Goal: Task Accomplishment & Management: Manage account settings

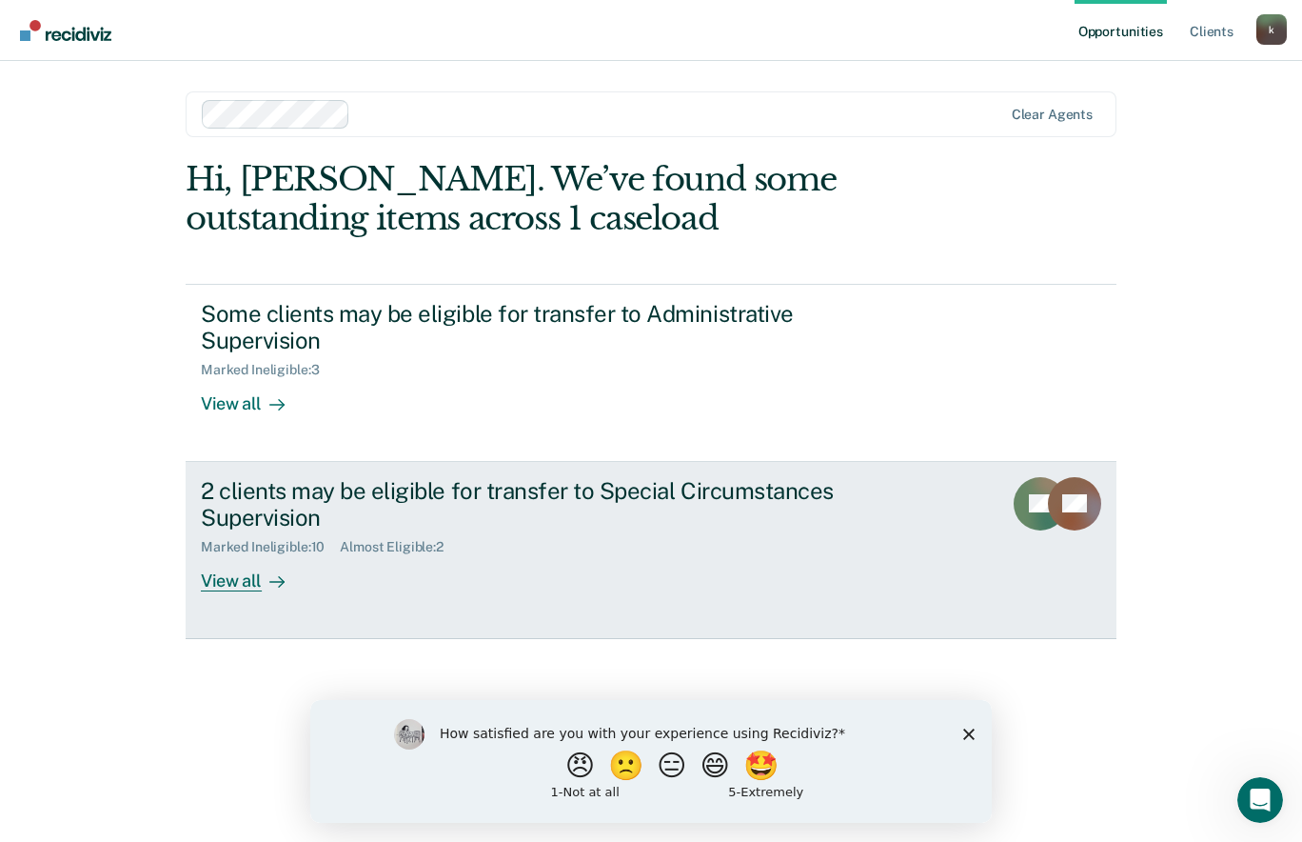
click at [256, 595] on link "2 clients may be eligible for transfer to Special Circumstances Supervision Mar…" at bounding box center [651, 550] width 931 height 177
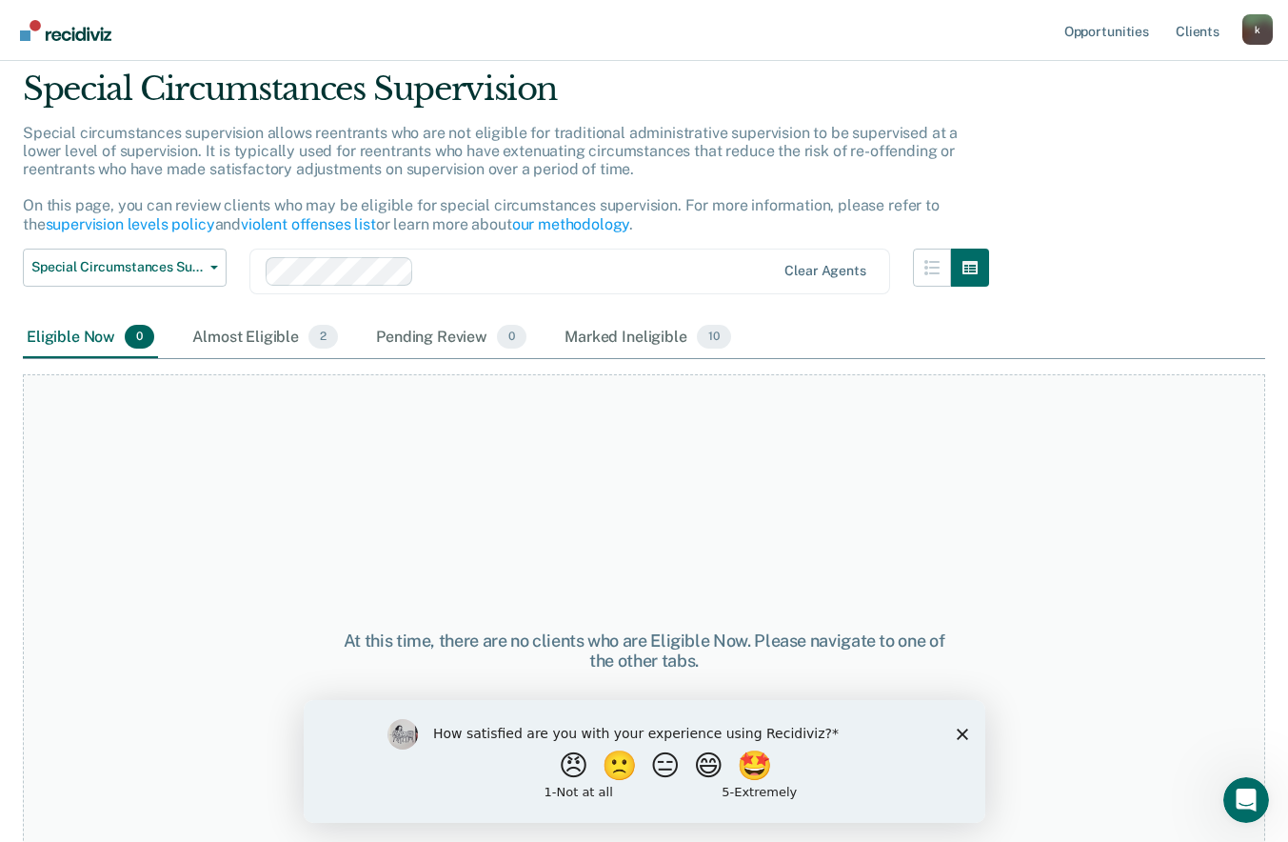
scroll to position [147, 0]
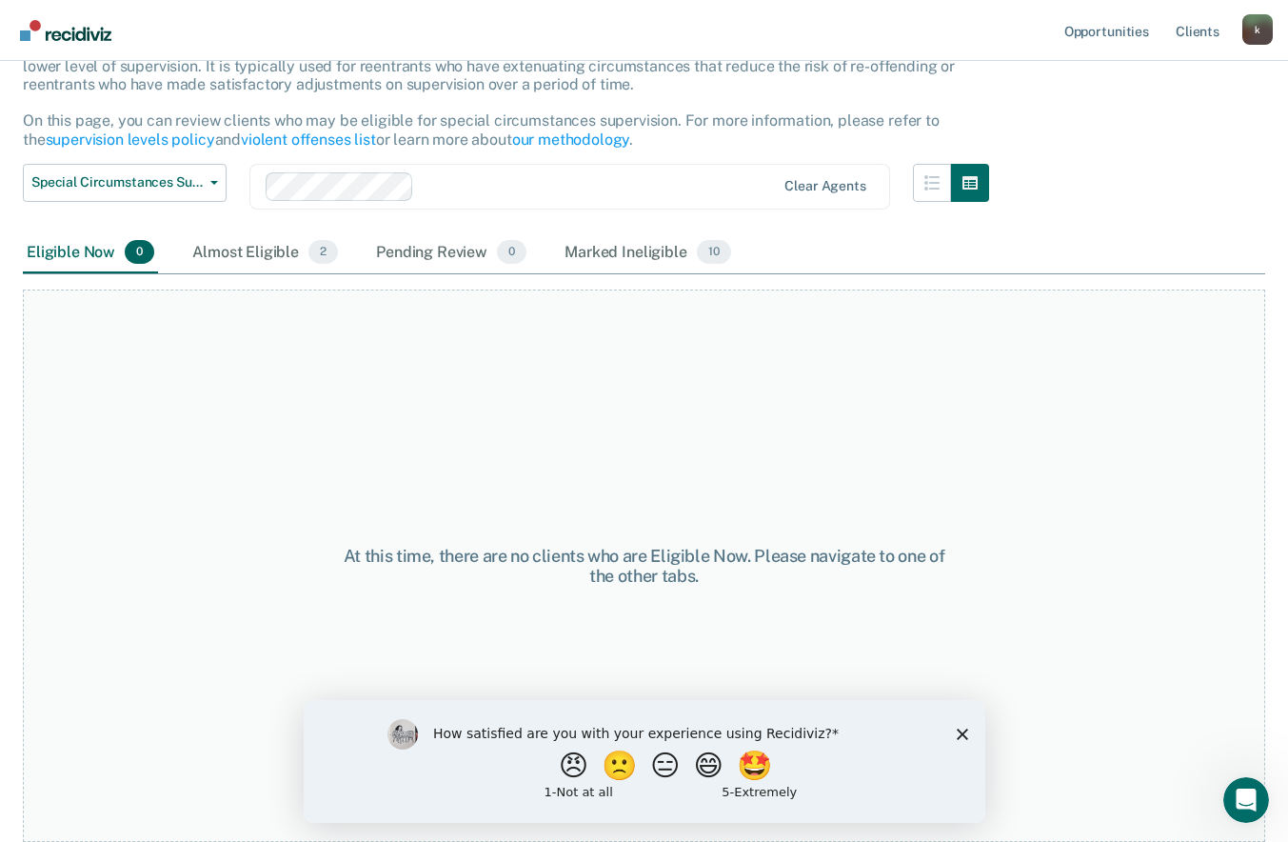
click at [963, 732] on polygon "Close survey" at bounding box center [961, 732] width 11 height 11
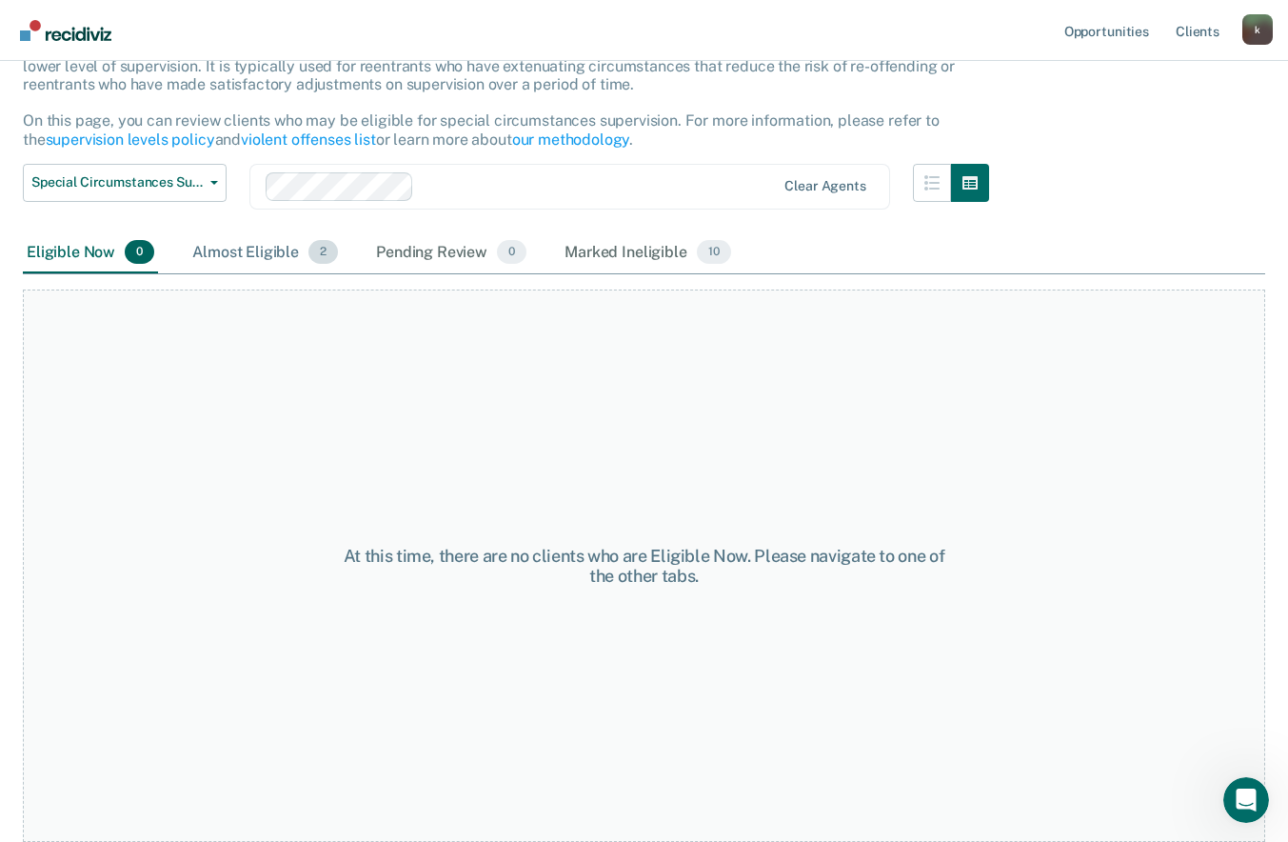
click at [239, 246] on div "Almost Eligible 2" at bounding box center [265, 253] width 153 height 42
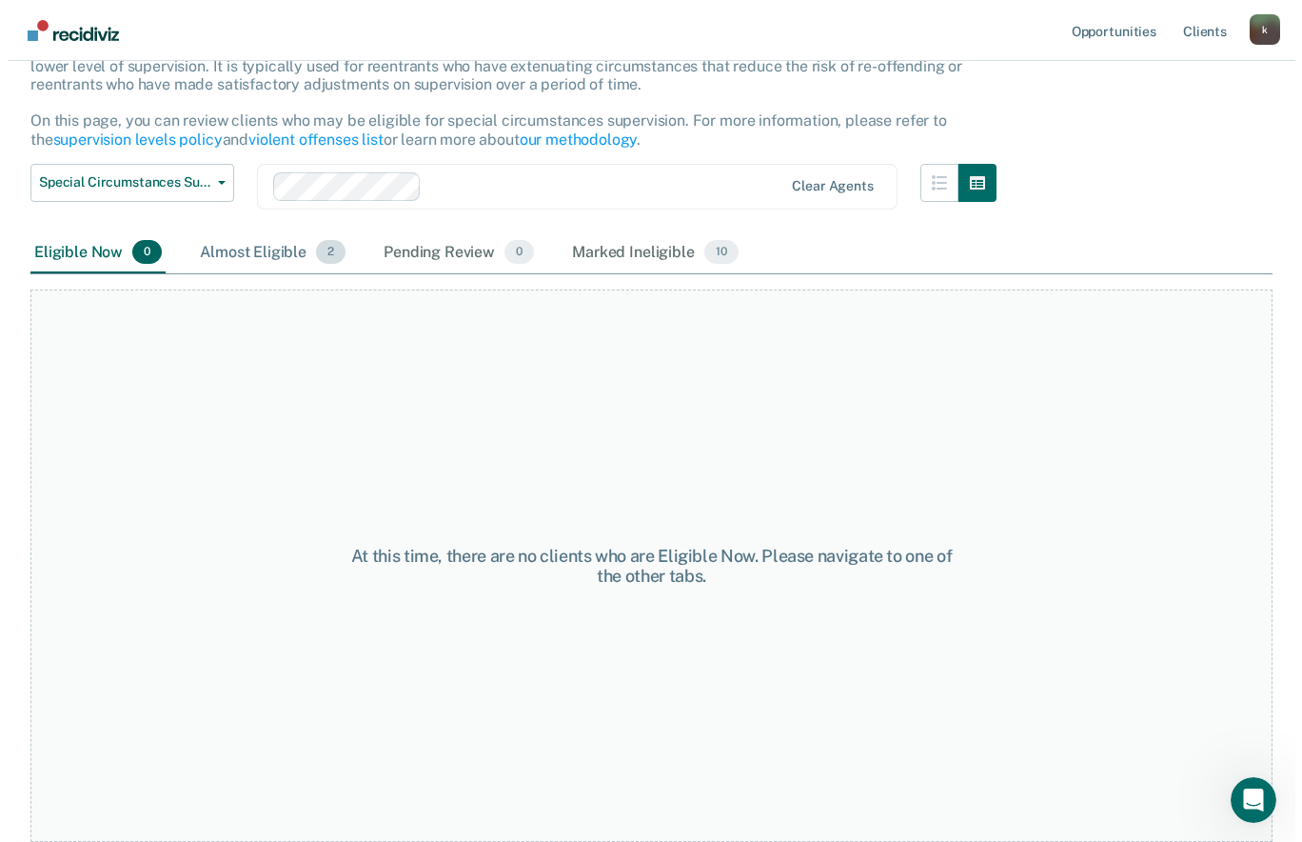
scroll to position [0, 0]
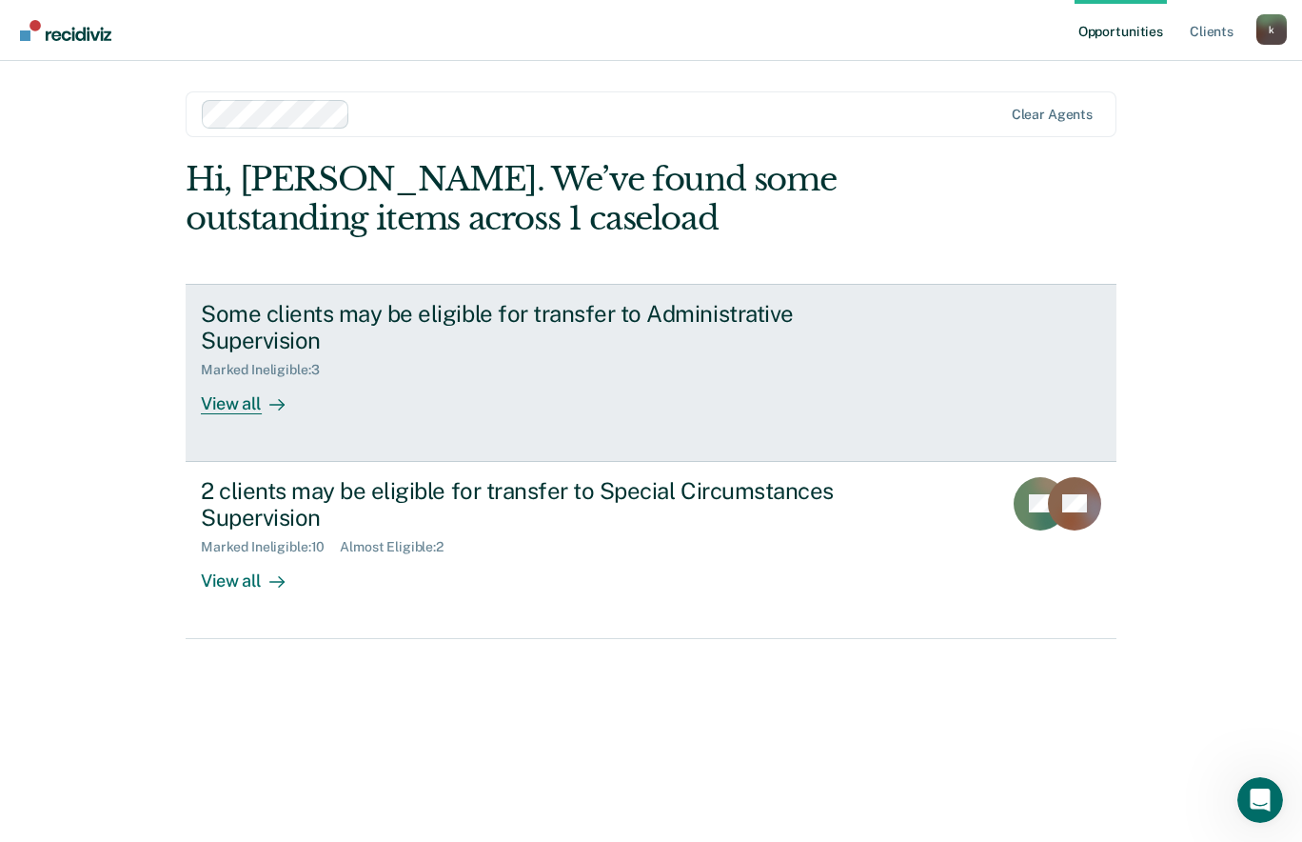
click at [240, 413] on div "View all" at bounding box center [254, 396] width 107 height 37
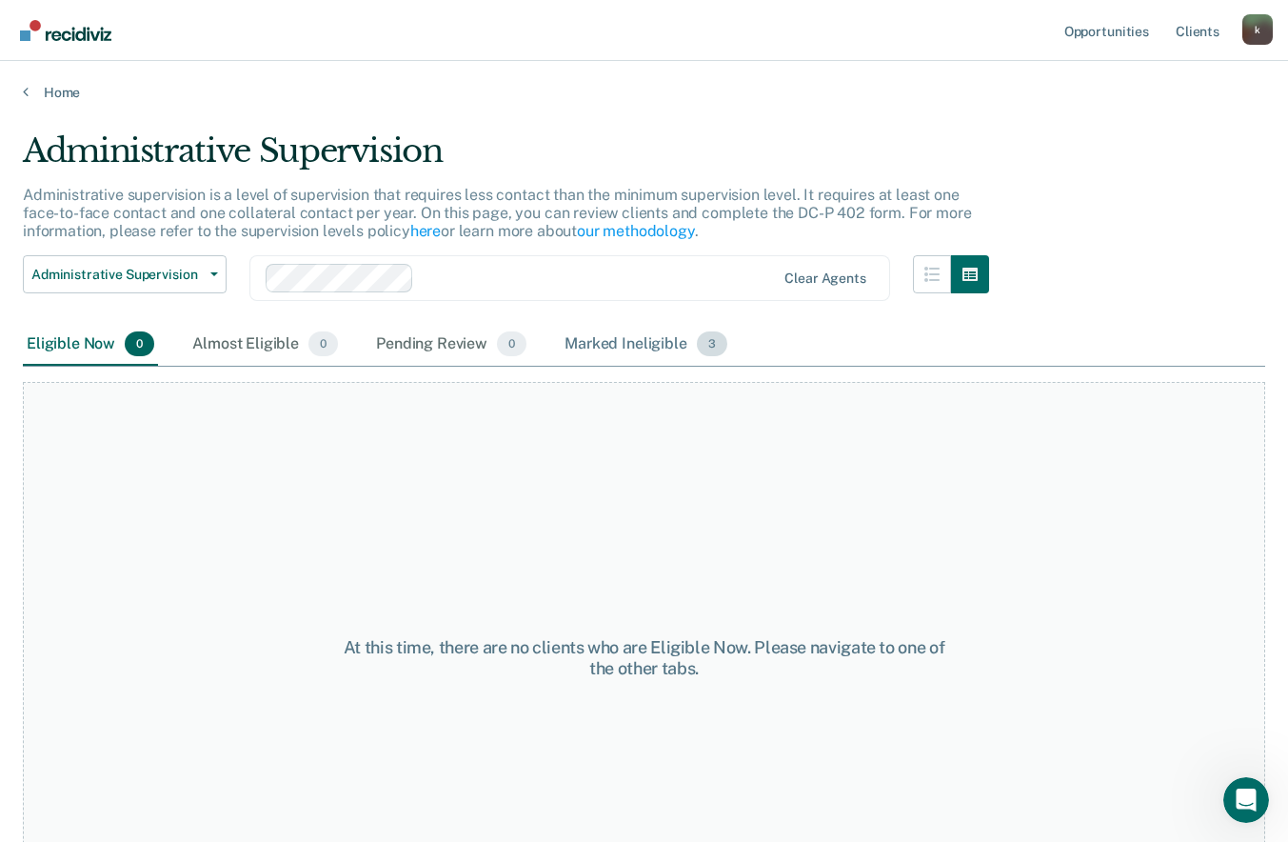
click at [667, 351] on div "Marked Ineligible 3" at bounding box center [646, 345] width 170 height 42
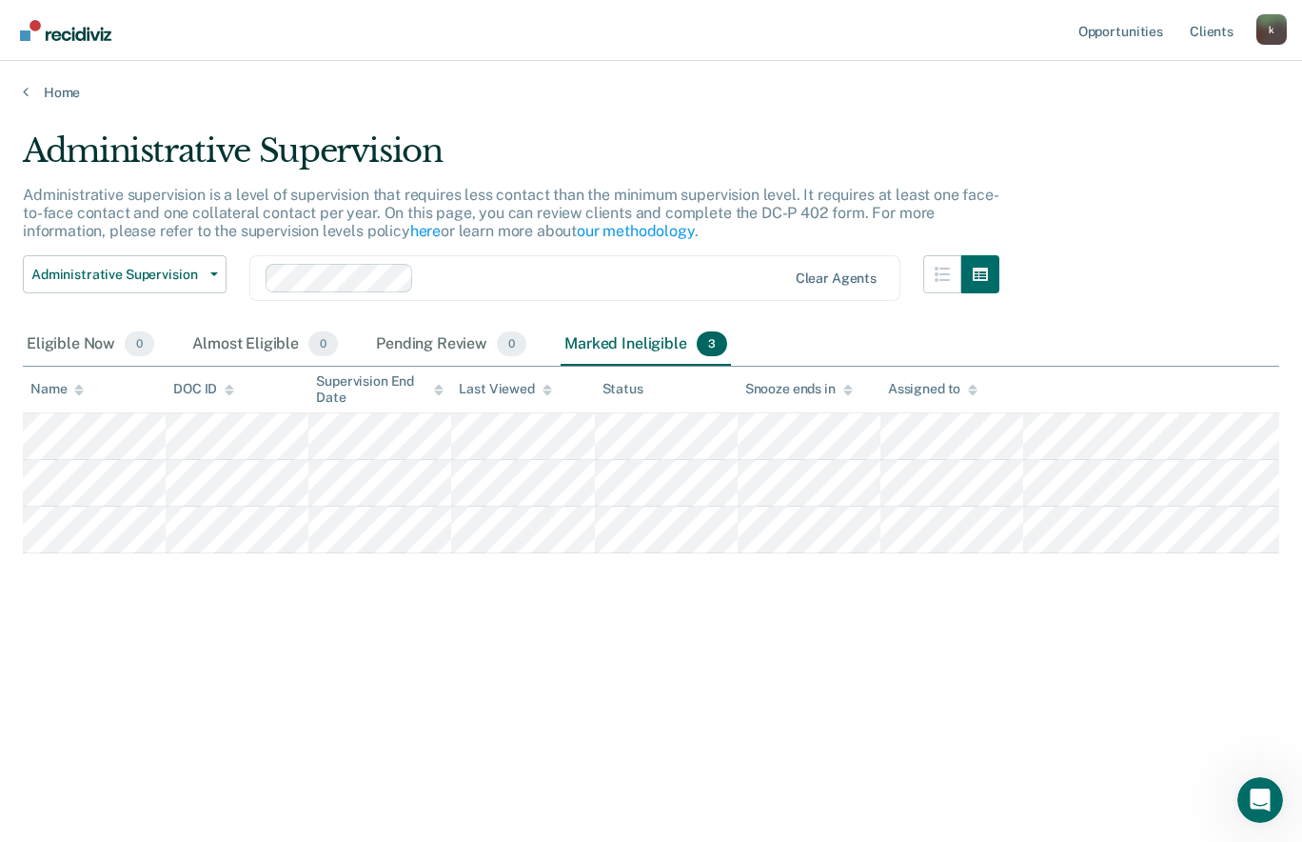
click at [1269, 30] on div "k" at bounding box center [1272, 29] width 30 height 30
click at [1147, 119] on link "Log Out" at bounding box center [1195, 125] width 153 height 16
